Goal: Communication & Community: Answer question/provide support

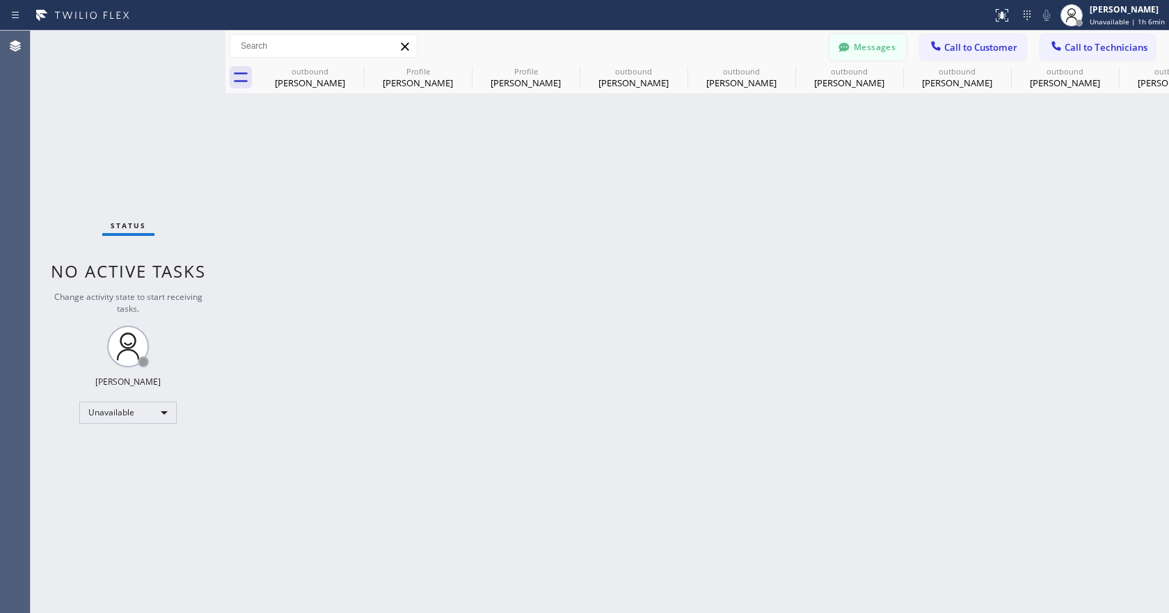
click at [874, 51] on button "Messages" at bounding box center [868, 47] width 77 height 26
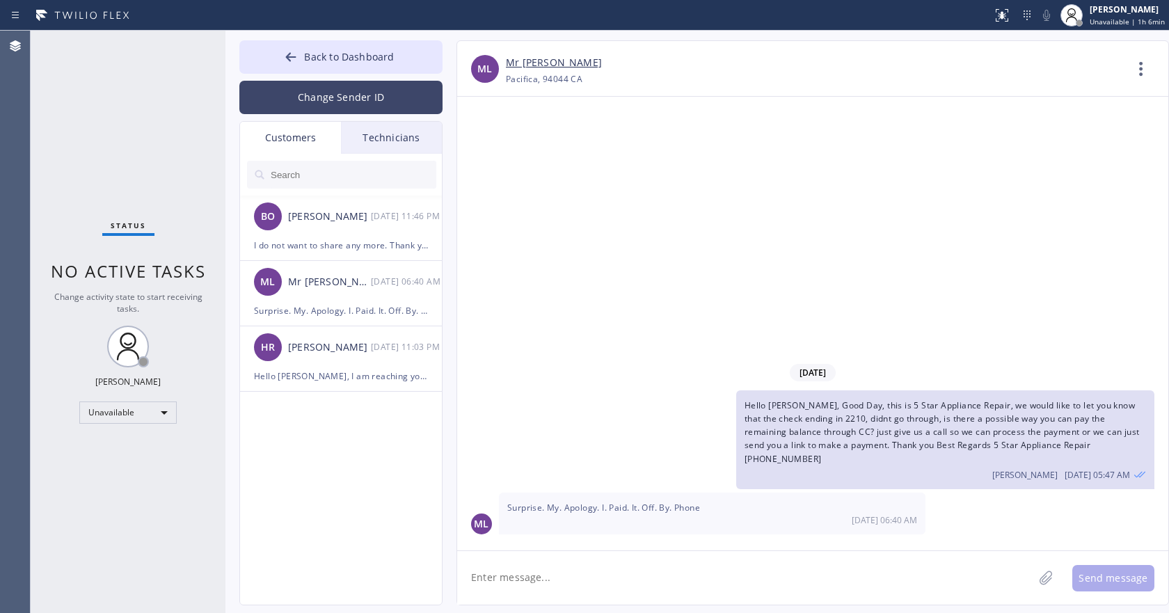
click at [379, 106] on button "Change Sender ID" at bounding box center [340, 97] width 203 height 33
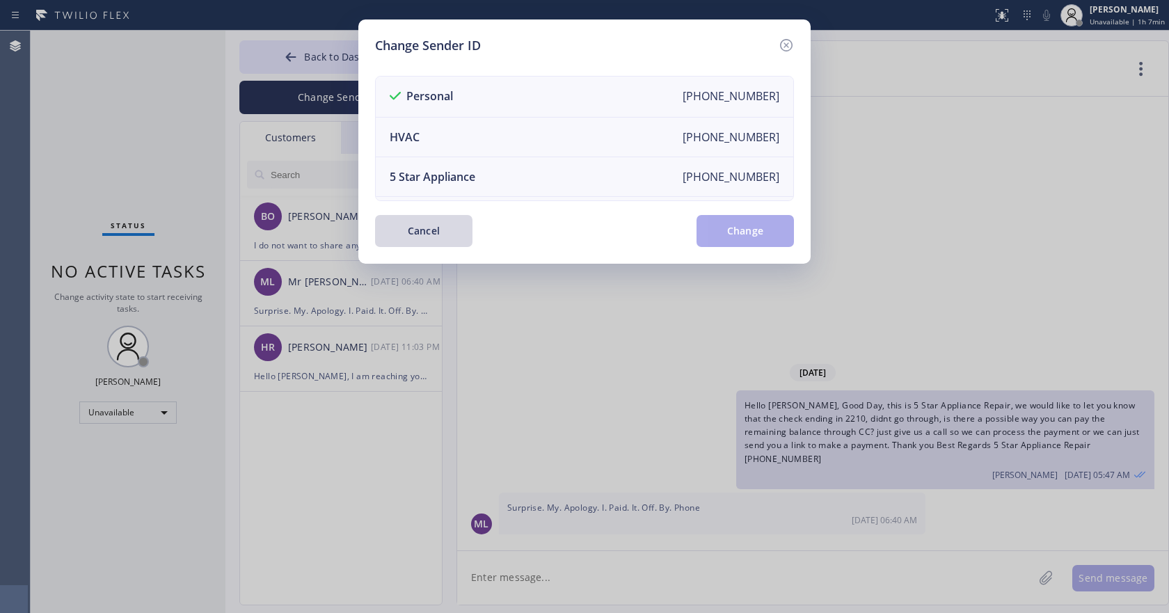
click at [319, 100] on div "Change Sender ID Personal [PHONE_NUMBER] HVAC [PHONE_NUMBER] 5 Star Appliance […" at bounding box center [584, 306] width 1169 height 613
click at [436, 225] on button "Cancel" at bounding box center [423, 231] width 97 height 32
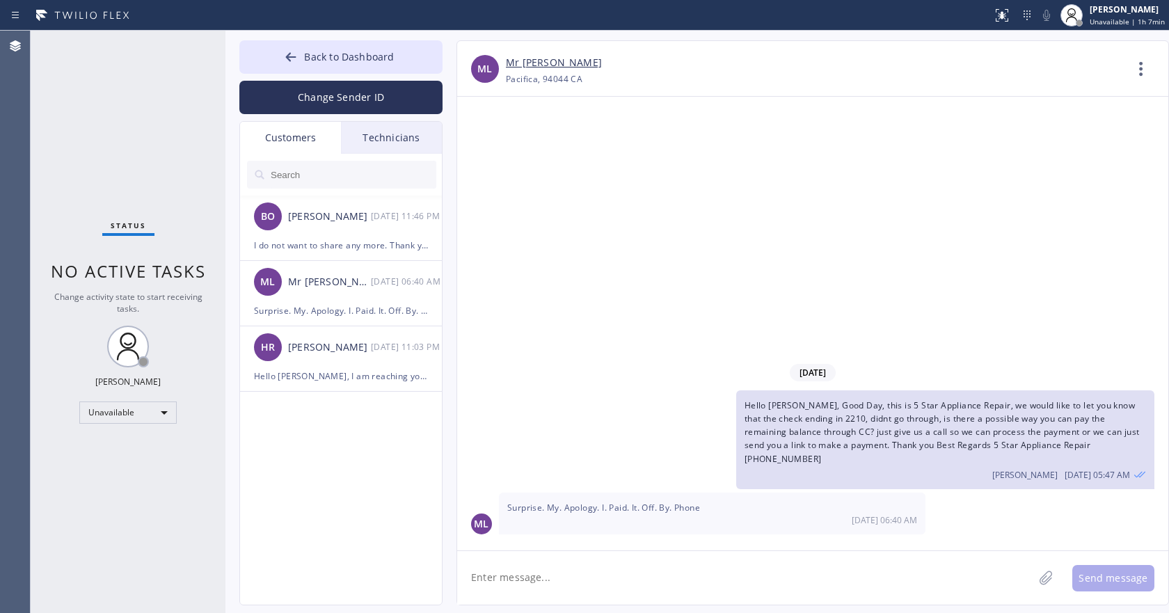
click at [341, 175] on input "text" at bounding box center [352, 175] width 167 height 28
paste input "BVWPV7"
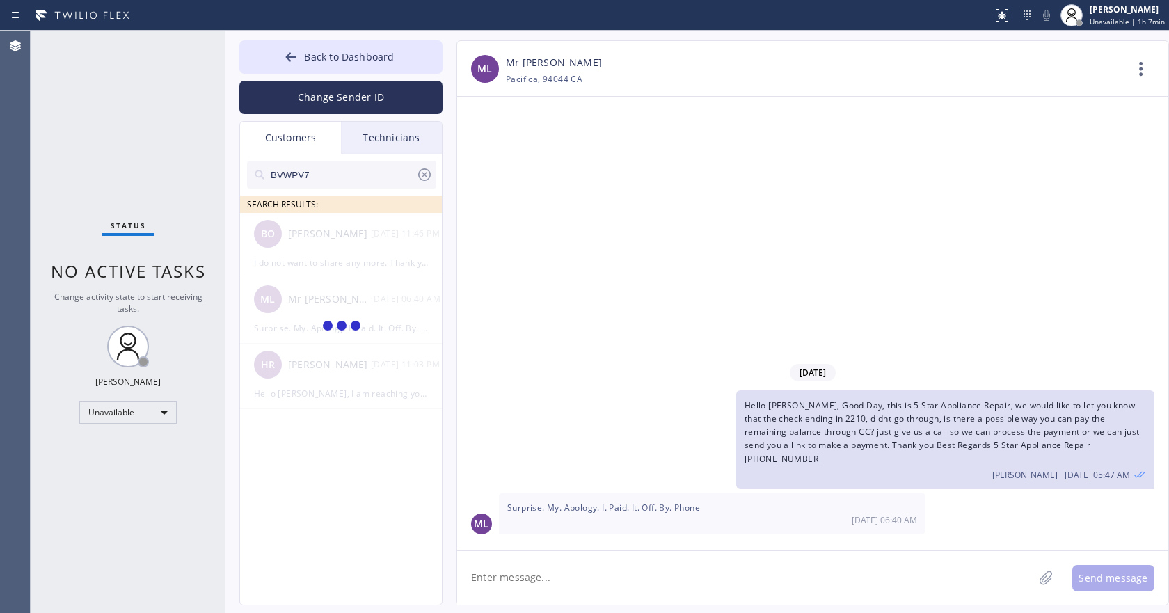
type input "BVWPV7"
click at [313, 175] on input "BVWPV7" at bounding box center [342, 175] width 147 height 28
click at [354, 181] on input "[PHONE_NUMBER]" at bounding box center [342, 175] width 147 height 28
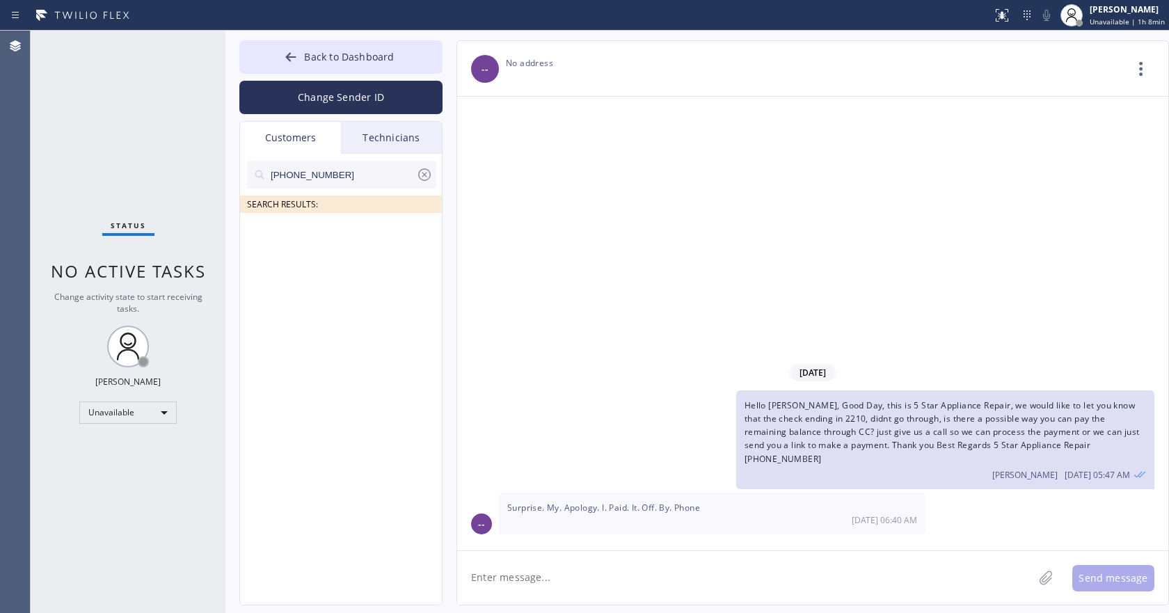
click at [352, 175] on input "[PHONE_NUMBER]" at bounding box center [342, 175] width 147 height 28
click at [348, 174] on input "[PHONE_NUMBER]" at bounding box center [342, 175] width 147 height 28
paste input "text"
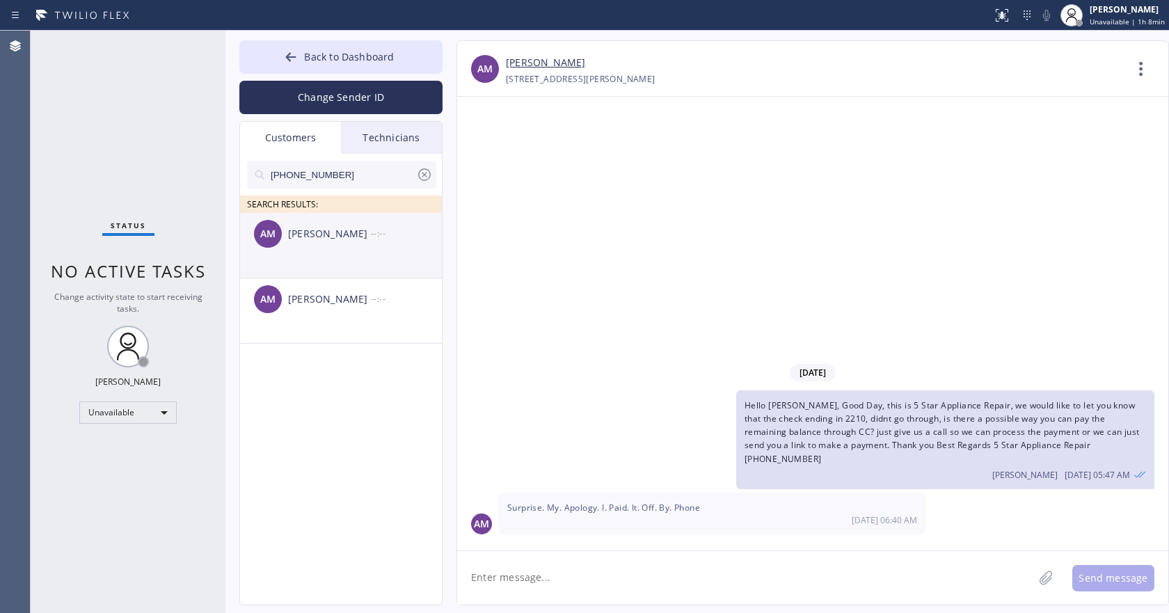
type input "[PHONE_NUMBER]"
click at [336, 230] on div "[PERSON_NAME]" at bounding box center [329, 234] width 83 height 16
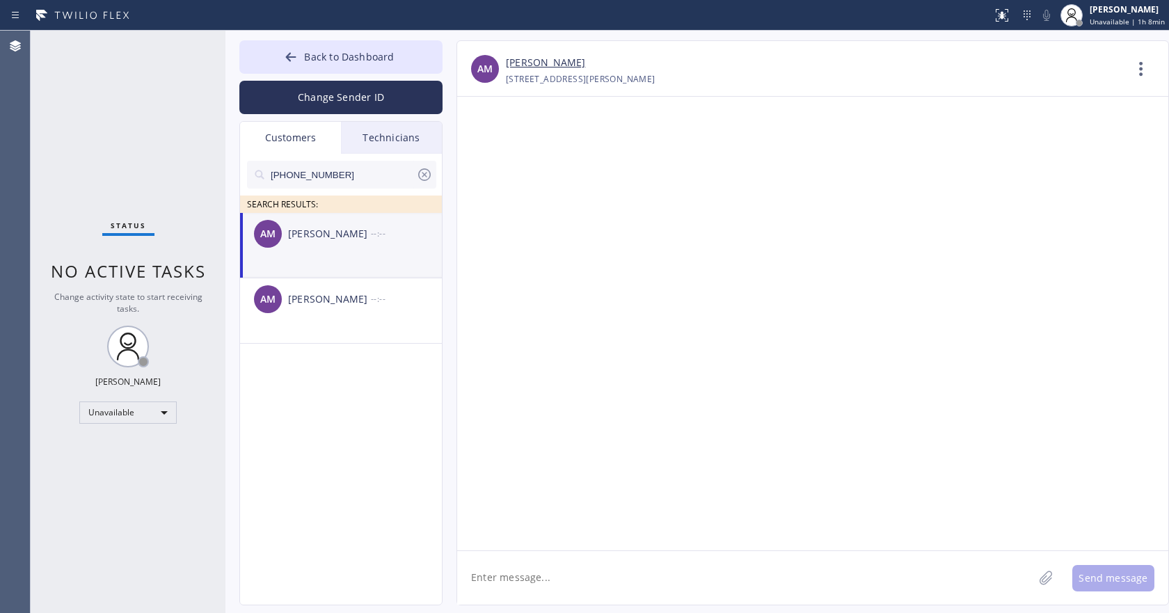
click at [581, 582] on textarea at bounding box center [745, 578] width 576 height 54
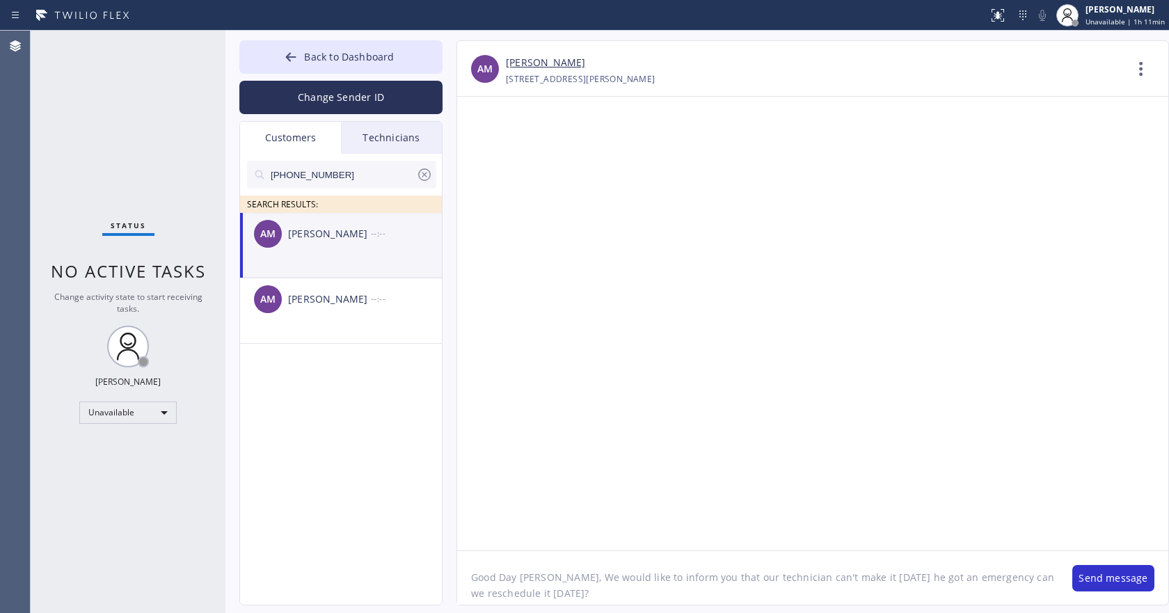
click at [559, 588] on textarea "Good Day [PERSON_NAME], We would like to inform you that our technician can't m…" at bounding box center [757, 578] width 601 height 54
click at [550, 574] on textarea "Good Day [PERSON_NAME], We would like to inform you that our technician can't m…" at bounding box center [757, 578] width 601 height 54
click at [553, 576] on textarea "Good Day [PERSON_NAME],this is We would like to inform you that our technician …" at bounding box center [757, 578] width 601 height 54
click at [840, 592] on textarea "Good Day [PERSON_NAME], this is We would like to inform you that our technician…" at bounding box center [757, 578] width 601 height 54
click at [581, 573] on textarea "Good Day [PERSON_NAME], this is We would like to inform you that our technician…" at bounding box center [757, 578] width 601 height 54
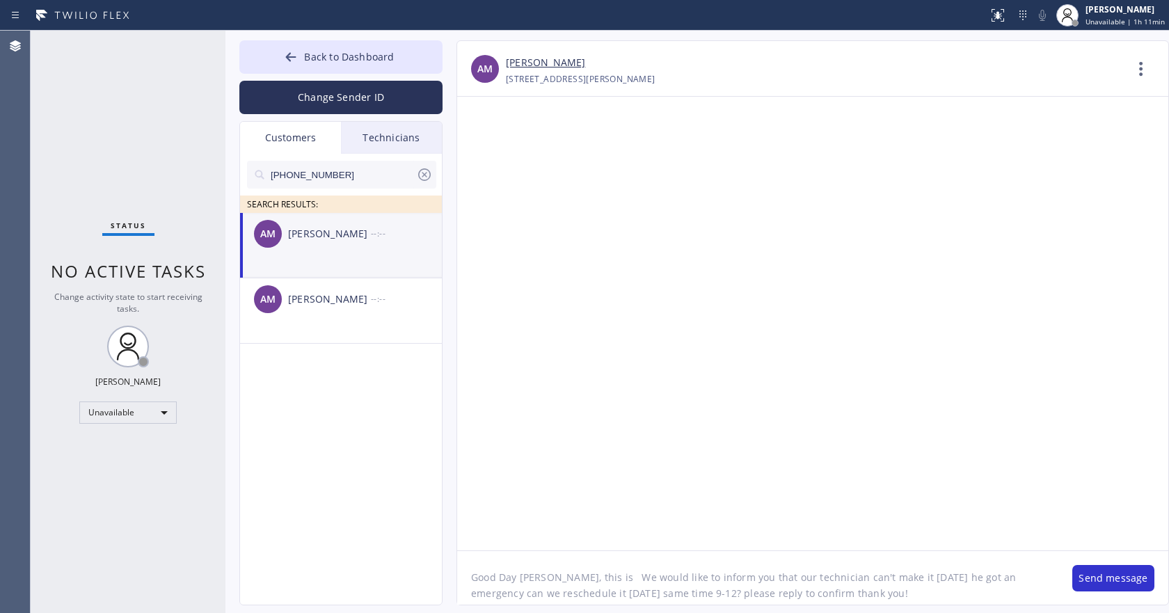
paste textarea "5 Star Appliance Repair"
click at [471, 588] on textarea "Good Day [PERSON_NAME], this is 5 Star Appliance Repair We would like to inform…" at bounding box center [757, 578] width 601 height 54
click at [698, 576] on textarea "Good Day [PERSON_NAME], this is 5 Star Appliance Repair We would like to inform…" at bounding box center [757, 578] width 601 height 54
click at [956, 601] on textarea "Good Day [PERSON_NAME], this is 5 Star Appliance Repair. We would like to infor…" at bounding box center [757, 578] width 601 height 54
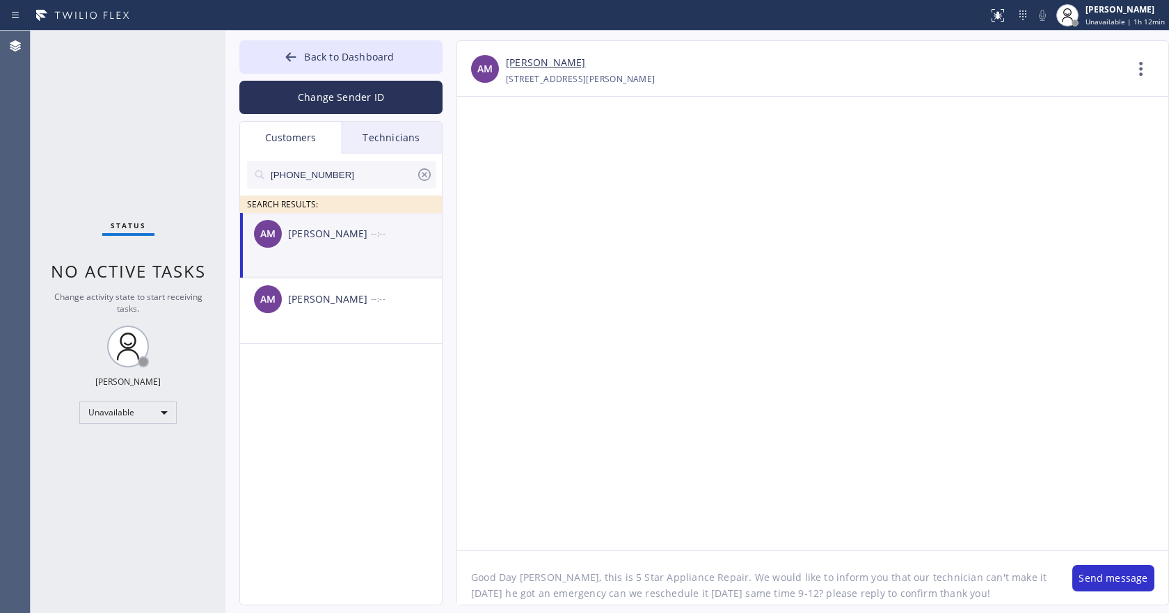
click at [952, 591] on textarea "Good Day [PERSON_NAME], this is 5 Star Appliance Repair. We would like to infor…" at bounding box center [757, 578] width 601 height 54
paste textarea "5 Star Appliance Repair [PHONE_NUMBER]"
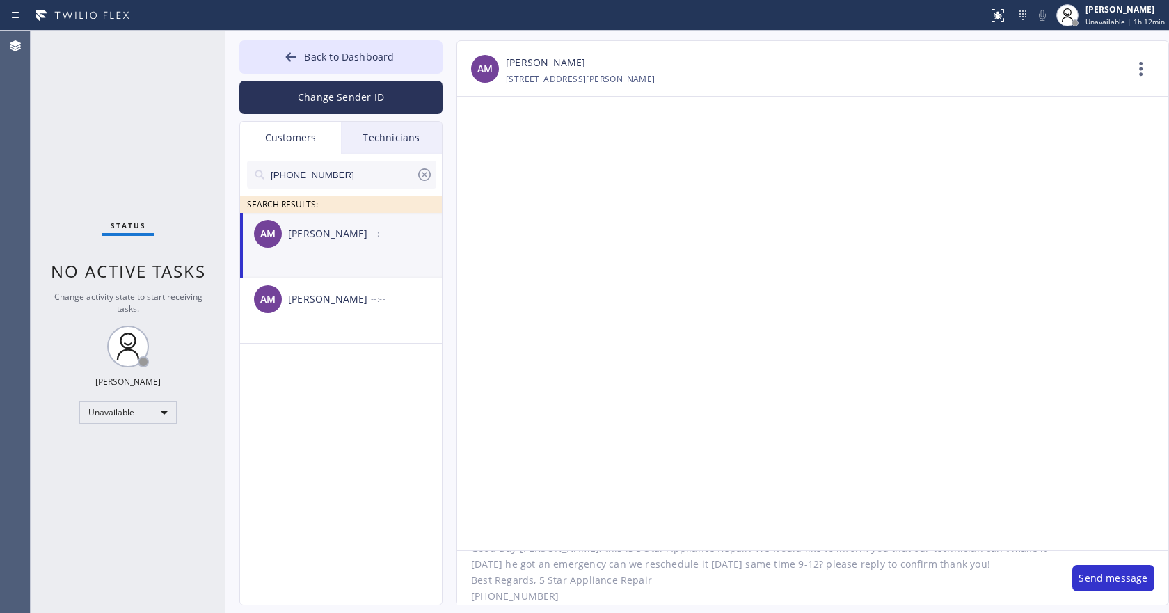
scroll to position [29, 0]
click at [538, 583] on textarea "Good Day [PERSON_NAME], this is 5 Star Appliance Repair. We would like to infor…" at bounding box center [757, 578] width 601 height 54
type textarea "Good Day [PERSON_NAME], this is 5 Star Appliance Repair. We would like to infor…"
click at [1125, 583] on button "Send message" at bounding box center [1114, 578] width 82 height 26
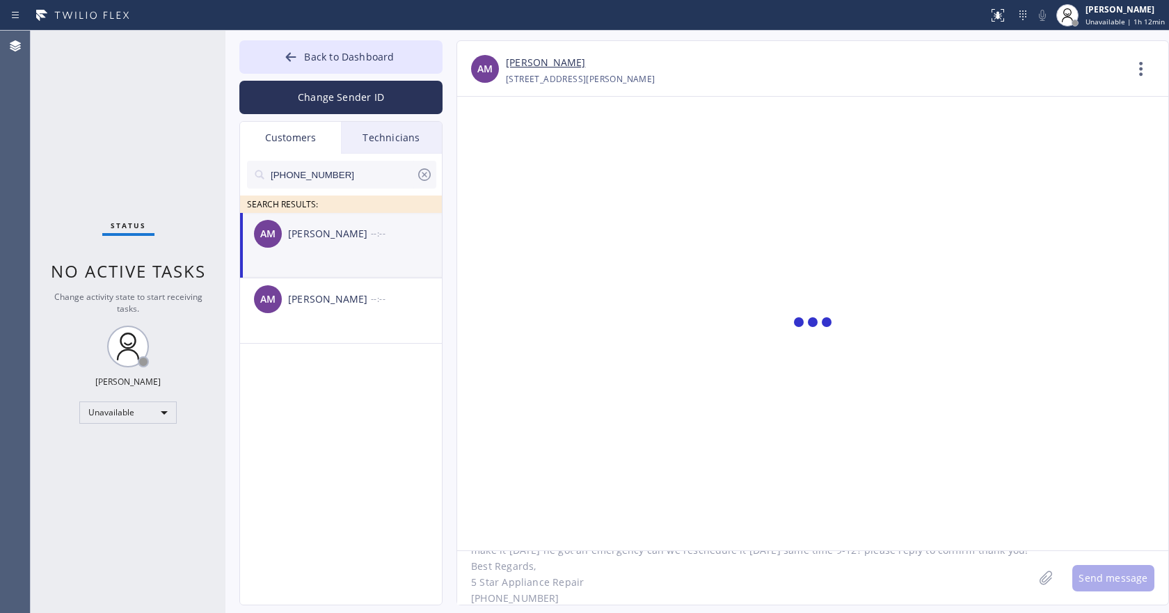
scroll to position [0, 0]
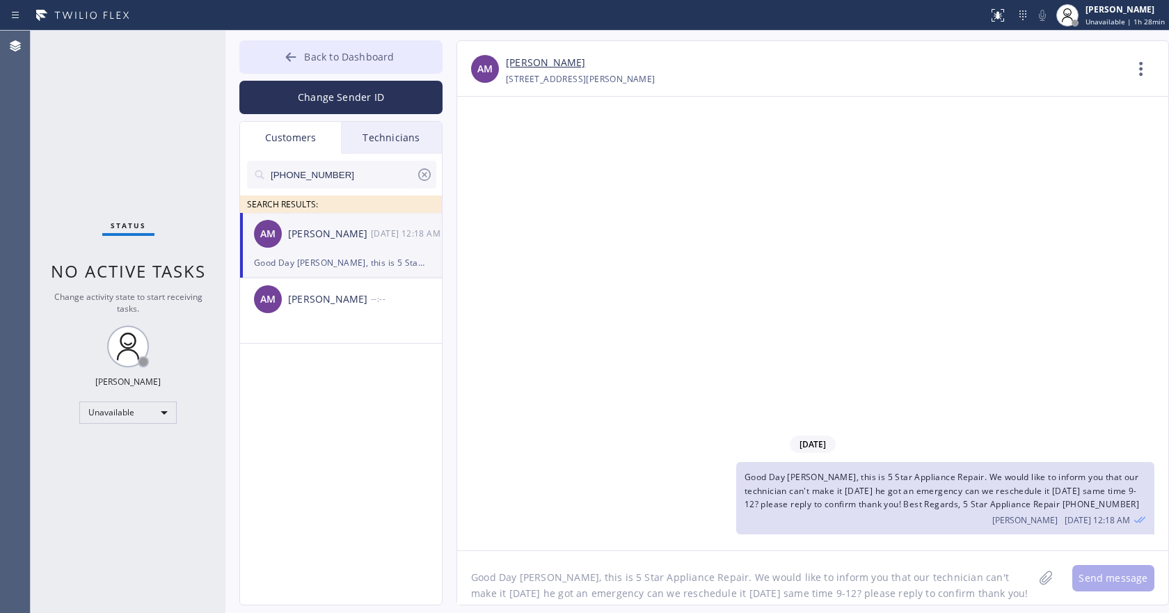
click at [301, 53] on button "Back to Dashboard" at bounding box center [340, 56] width 203 height 33
